Goal: Find contact information: Find contact information

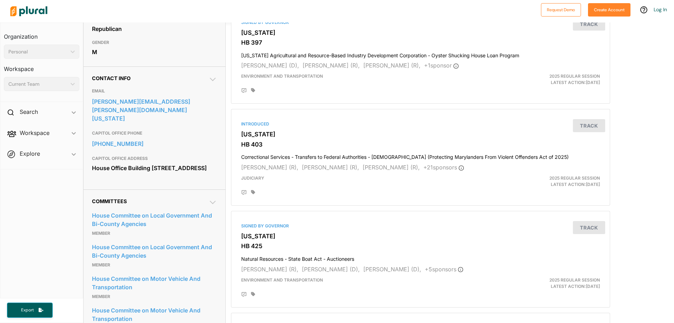
scroll to position [176, 0]
drag, startPoint x: 90, startPoint y: 101, endPoint x: 193, endPoint y: 107, distance: 103.0
click at [198, 108] on div "Contact Info EMAIL [PERSON_NAME][EMAIL_ADDRESS][PERSON_NAME][DOMAIN_NAME][US_ST…" at bounding box center [155, 127] width 142 height 123
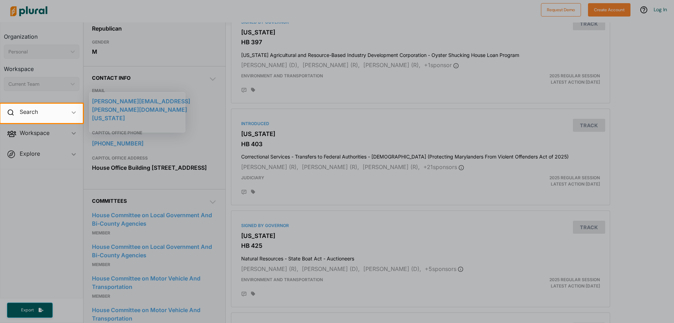
click at [224, 122] on div at bounding box center [378, 113] width 591 height 19
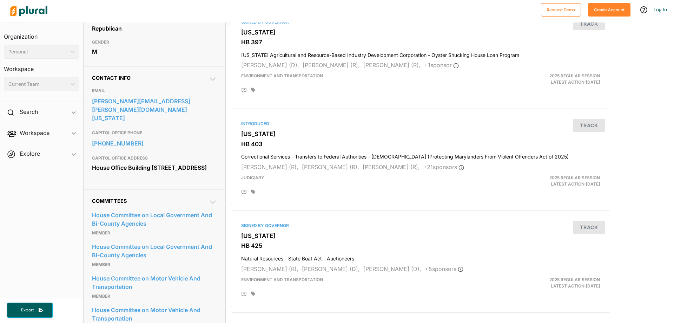
click at [38, 111] on h2 "Search" at bounding box center [29, 112] width 18 height 8
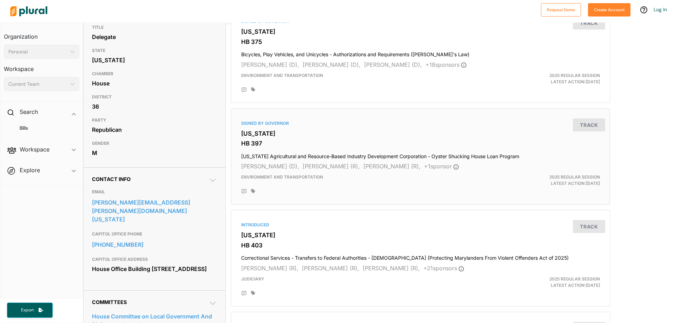
scroll to position [0, 0]
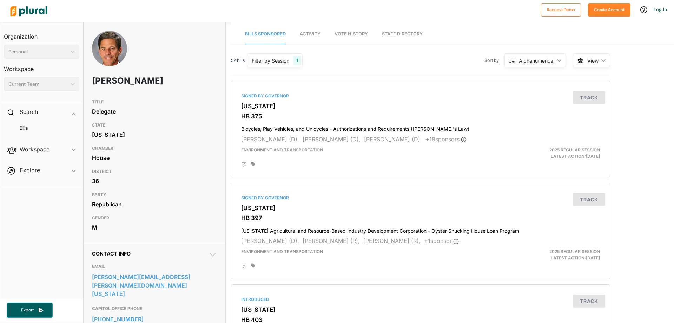
click at [71, 52] on icon "ic_keyboard_arrow_down" at bounding box center [71, 51] width 7 height 3
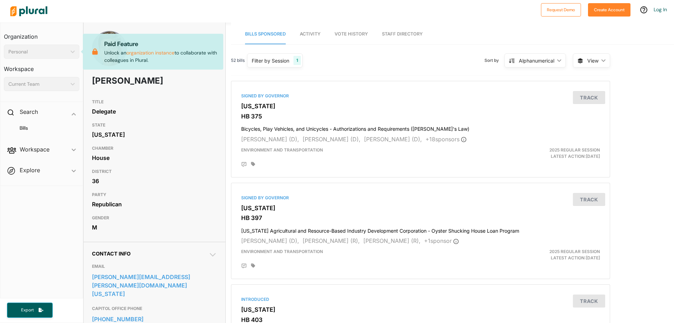
click at [71, 52] on icon "ic_keyboard_arrow_down" at bounding box center [71, 51] width 7 height 3
click at [150, 15] on div at bounding box center [272, 11] width 530 height 25
